Goal: Navigation & Orientation: Find specific page/section

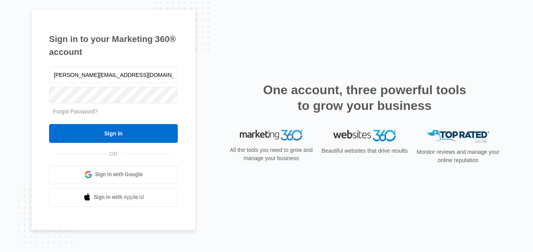
type input "[PERSON_NAME][EMAIL_ADDRESS][DOMAIN_NAME]"
click at [49, 124] on input "Sign In" at bounding box center [113, 133] width 129 height 19
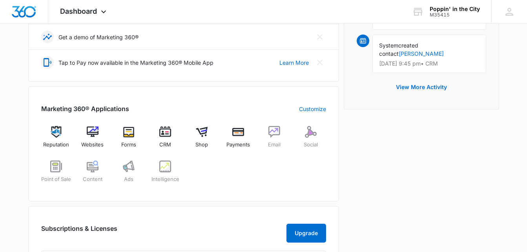
scroll to position [268, 0]
click at [203, 138] on div "Shop" at bounding box center [202, 140] width 30 height 28
